Goal: Download file/media

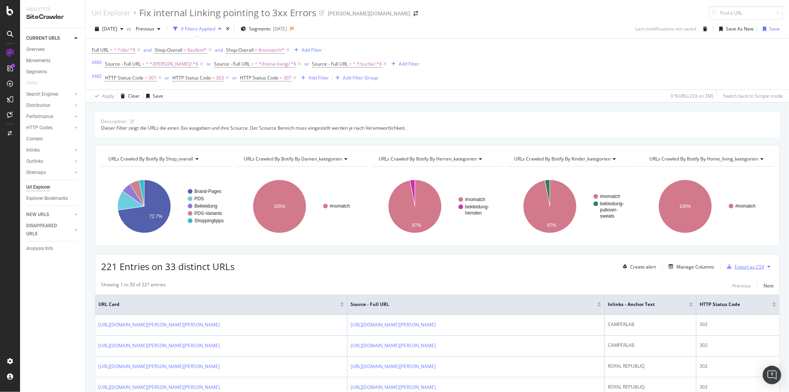
click at [739, 267] on div "Export as CSV" at bounding box center [750, 266] width 30 height 7
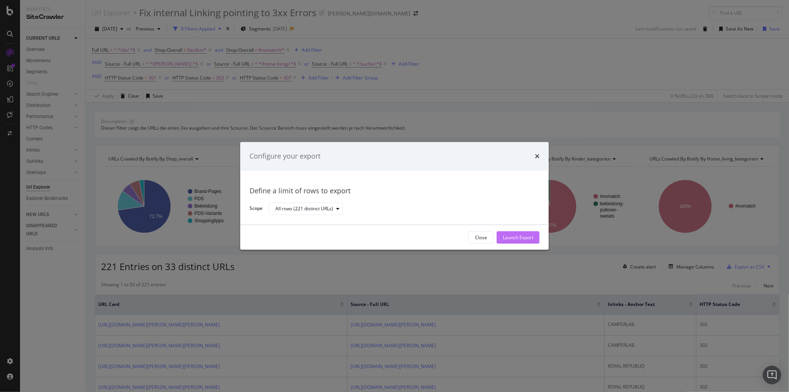
click at [532, 238] on div "Launch Export" at bounding box center [518, 237] width 30 height 7
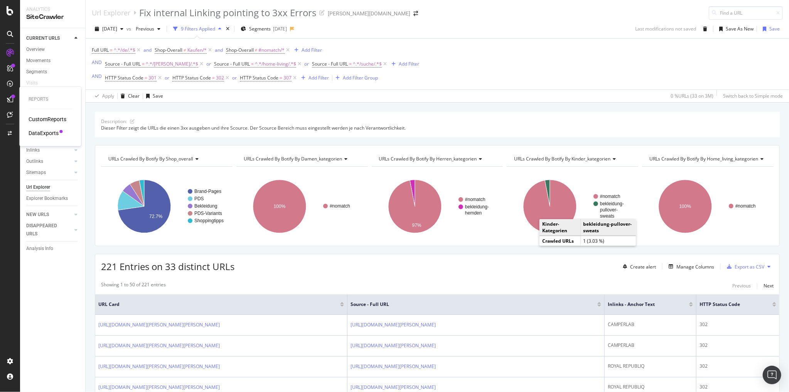
click at [32, 132] on div "DataExports" at bounding box center [44, 133] width 30 height 8
click at [116, 32] on div "[DATE]" at bounding box center [109, 29] width 35 height 12
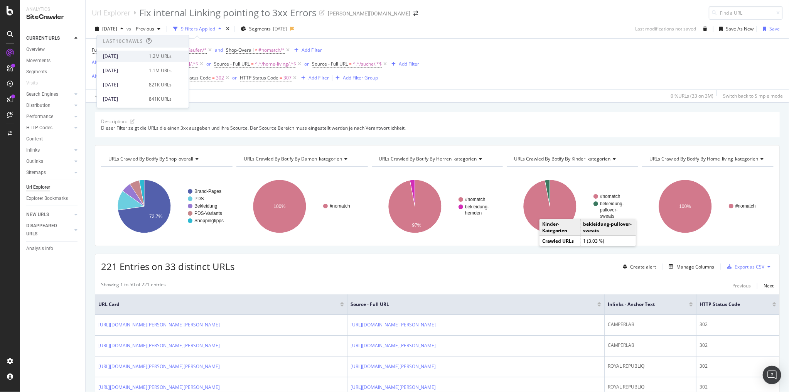
click at [117, 56] on div "[DATE]" at bounding box center [123, 56] width 41 height 7
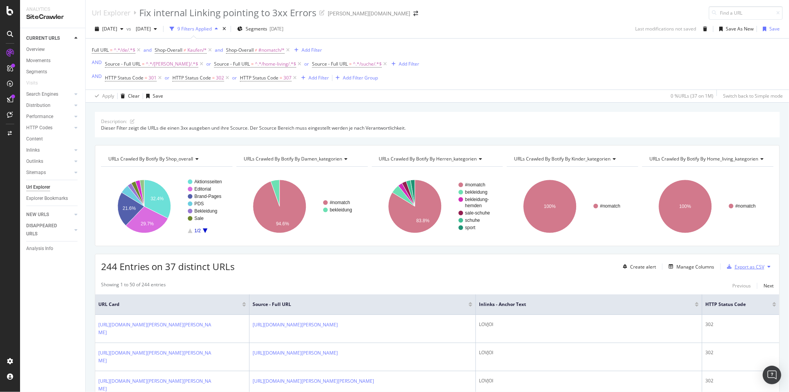
click at [744, 267] on div "Export as CSV" at bounding box center [750, 266] width 30 height 7
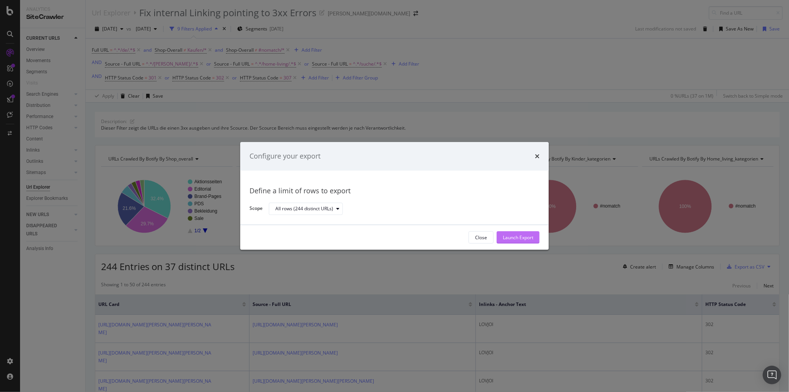
click at [512, 240] on div "Launch Export" at bounding box center [518, 237] width 30 height 7
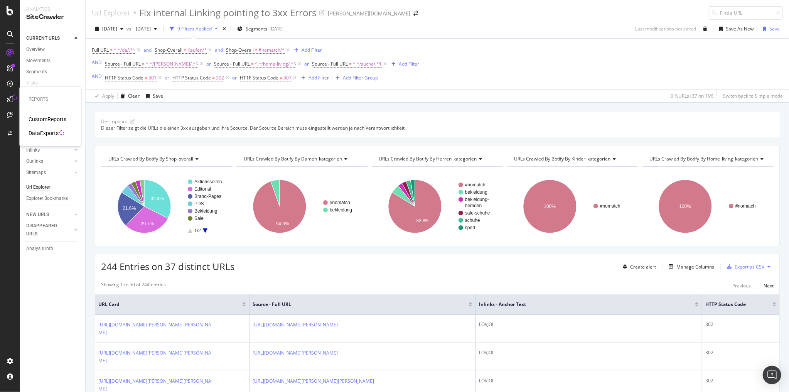
click at [33, 132] on div "DataExports" at bounding box center [44, 133] width 30 height 8
